Goal: Navigation & Orientation: Go to known website

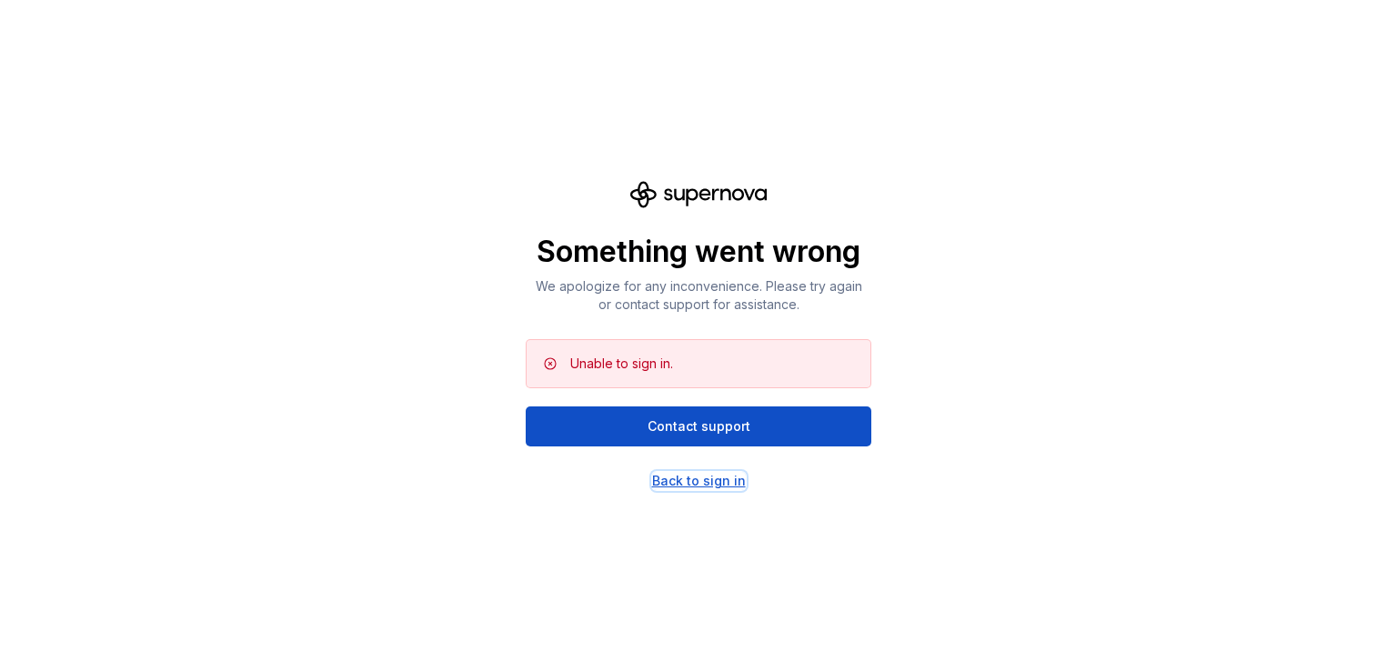
click at [707, 481] on div "Back to sign in" at bounding box center [699, 481] width 94 height 18
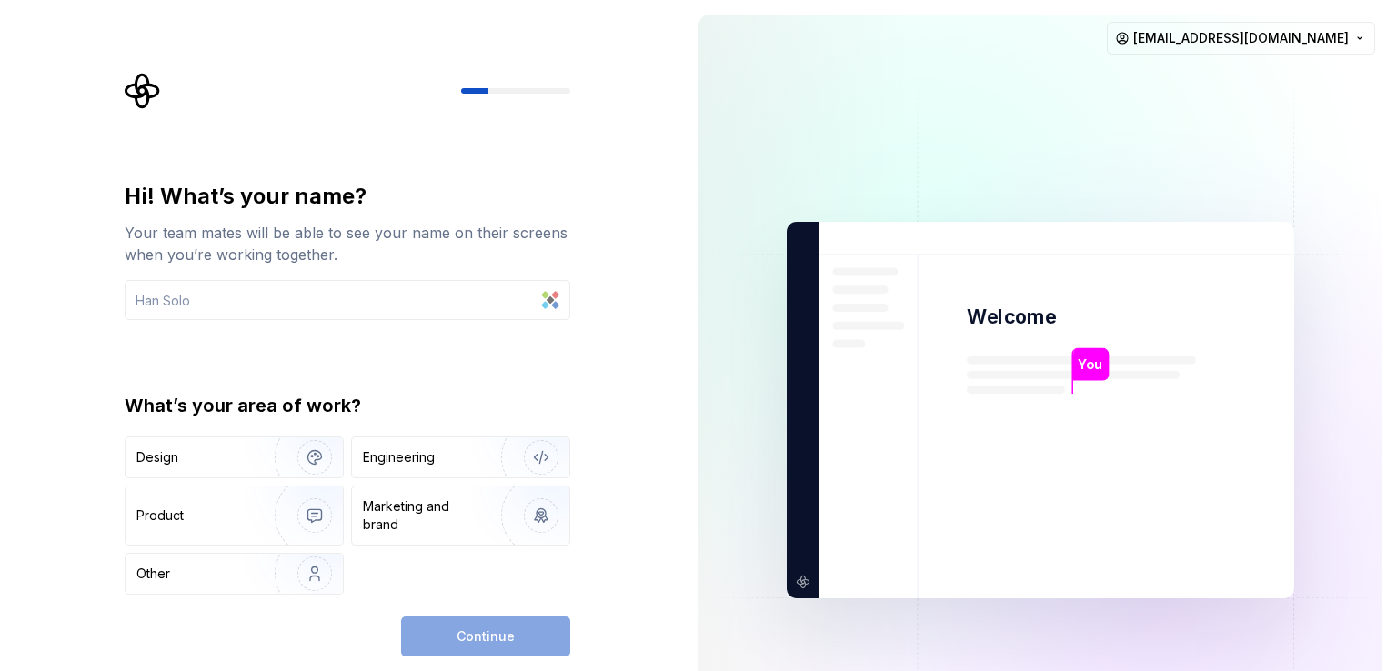
click at [629, 75] on div "Hi! What’s your name? Your team mates will be able to see your name on their sc…" at bounding box center [342, 410] width 684 height 820
click at [1396, 85] on div "You Welcome You T B +3 [PERSON_NAME] [PERSON_NAME] [PERSON_NAME][EMAIL_ADDRESS]…" at bounding box center [1040, 410] width 713 height 820
click at [1078, 136] on img at bounding box center [1040, 410] width 737 height 859
